Goal: Navigation & Orientation: Find specific page/section

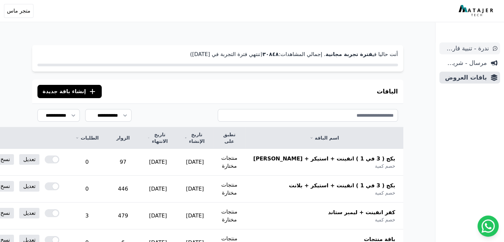
click at [488, 45] on span "ندرة - تنبية قارب علي النفاذ" at bounding box center [465, 48] width 47 height 9
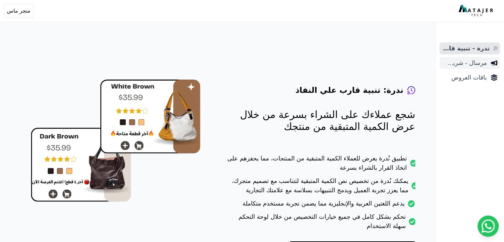
click at [477, 63] on span "مرسال - شريط دعاية" at bounding box center [464, 62] width 45 height 9
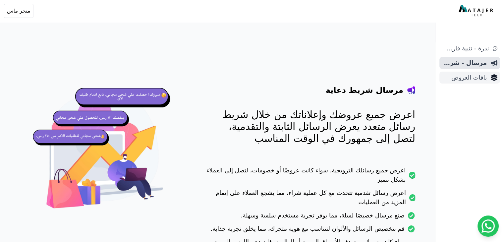
click at [468, 78] on span "باقات العروض" at bounding box center [464, 77] width 45 height 9
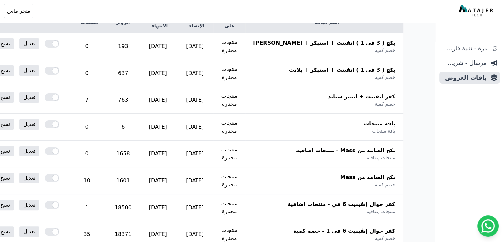
scroll to position [99, 0]
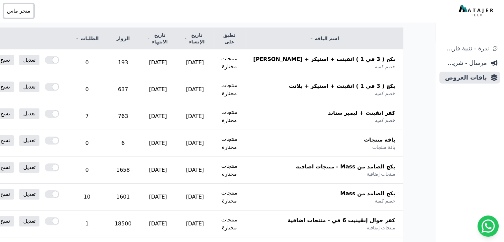
click at [26, 12] on span "متجر ماس" at bounding box center [19, 11] width 24 height 8
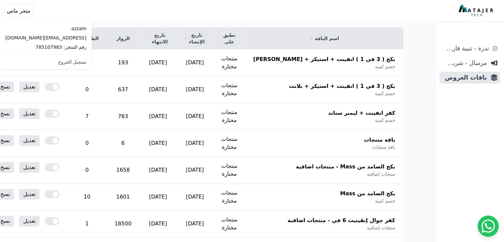
click at [296, 16] on div "Open sidebar Open user menu متجر ماس [PERSON_NAME] [PERSON_NAME][EMAIL_ADDRESS]…" at bounding box center [251, 11] width 494 height 14
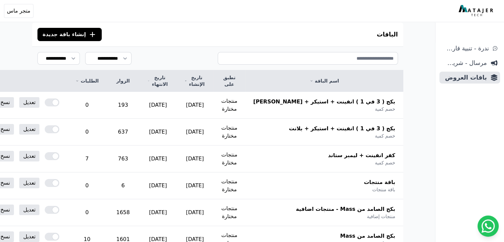
scroll to position [0, 0]
